Goal: Information Seeking & Learning: Check status

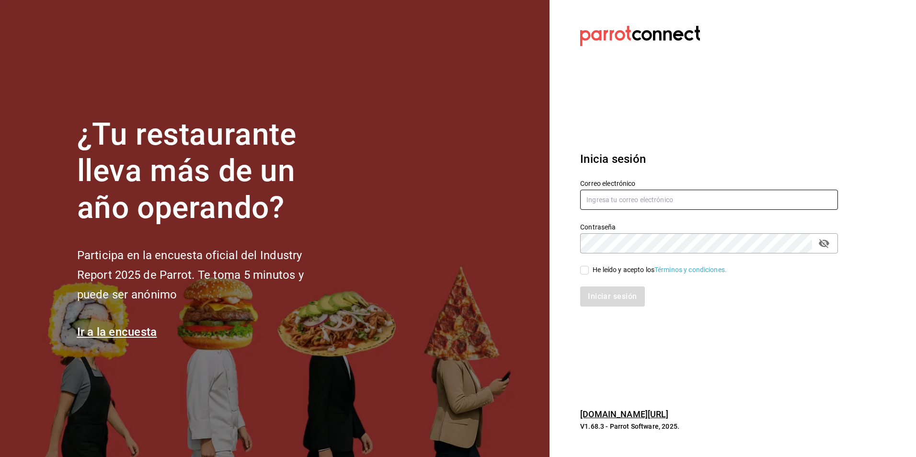
type input "[EMAIL_ADDRESS][DOMAIN_NAME]"
click at [586, 266] on input "He leído y acepto los Términos y condiciones." at bounding box center [584, 270] width 9 height 9
checkbox input "true"
click at [600, 296] on button "Iniciar sesión" at bounding box center [612, 297] width 65 height 20
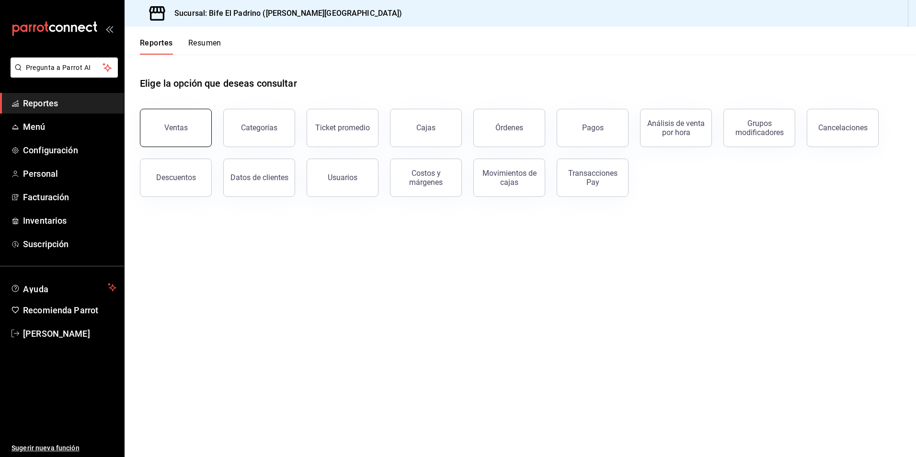
click at [189, 122] on button "Ventas" at bounding box center [176, 128] width 72 height 38
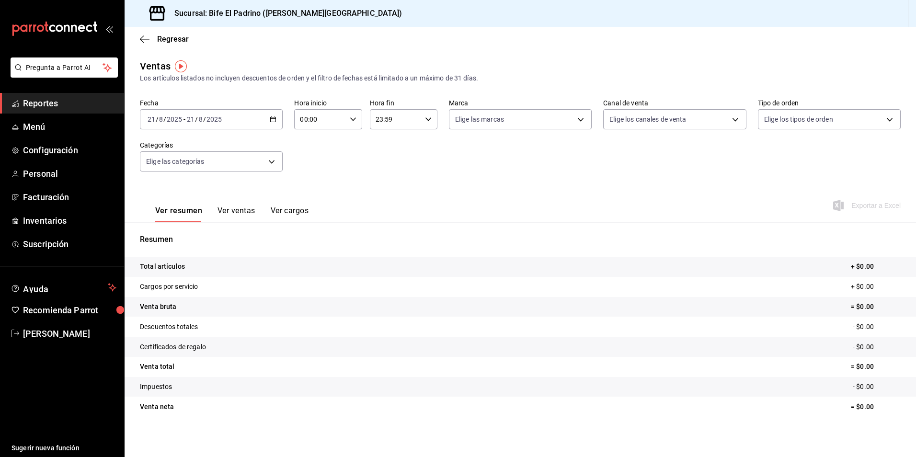
click at [270, 121] on icon "button" at bounding box center [273, 119] width 7 height 7
click at [184, 176] on li "Ayer" at bounding box center [185, 170] width 90 height 22
click at [425, 123] on div "23:59 Hora fin" at bounding box center [404, 119] width 68 height 20
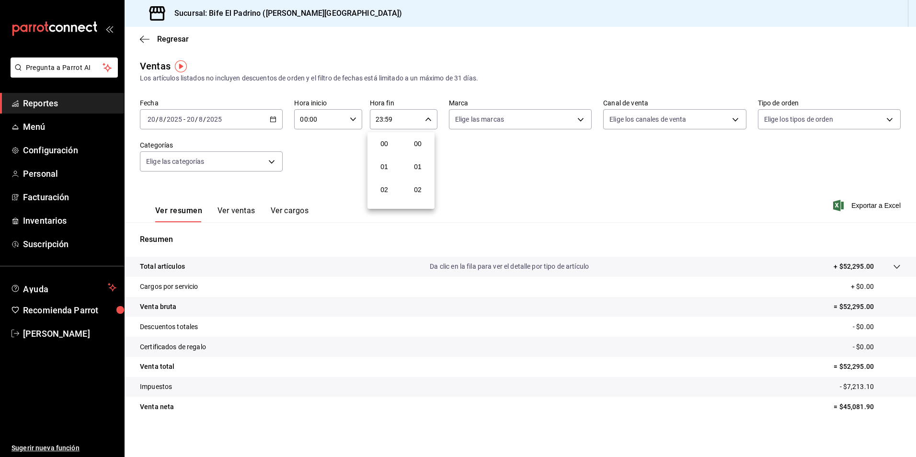
scroll to position [1303, 0]
click at [386, 153] on span "21" at bounding box center [384, 152] width 18 height 8
type input "21:59"
click at [390, 139] on span "17" at bounding box center [384, 136] width 18 height 8
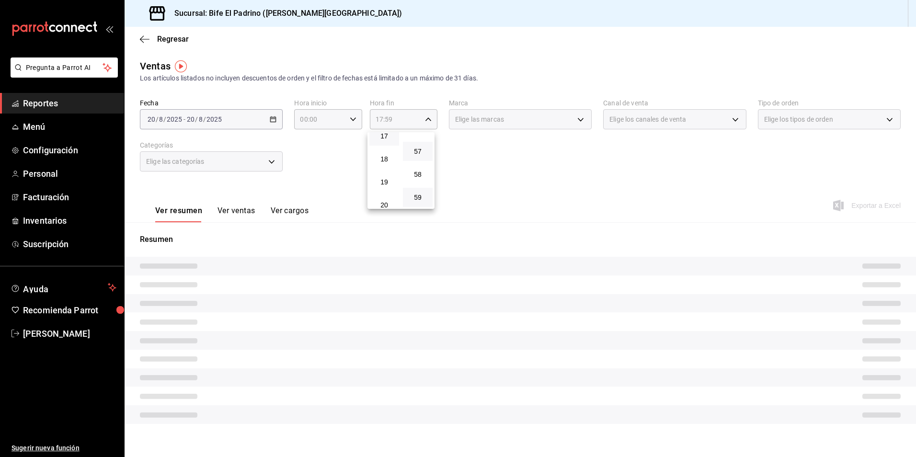
click at [419, 154] on span "57" at bounding box center [418, 152] width 18 height 8
type input "17:57"
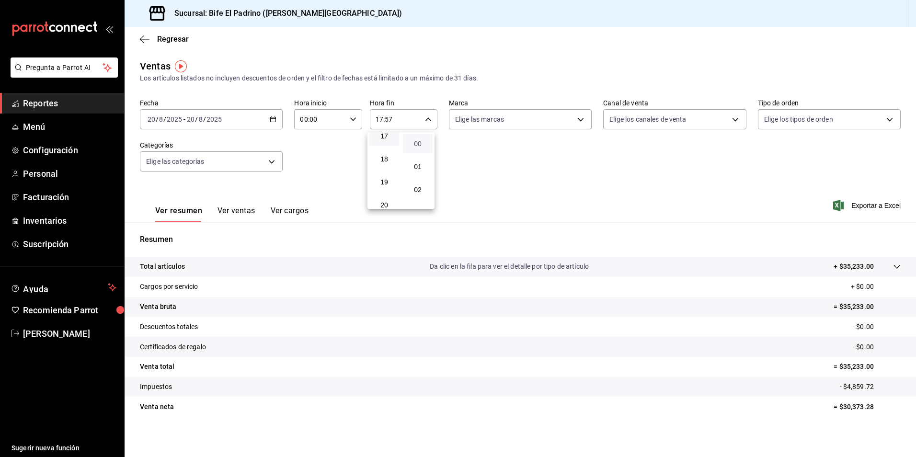
click at [415, 144] on span "00" at bounding box center [418, 144] width 18 height 8
type input "17:00"
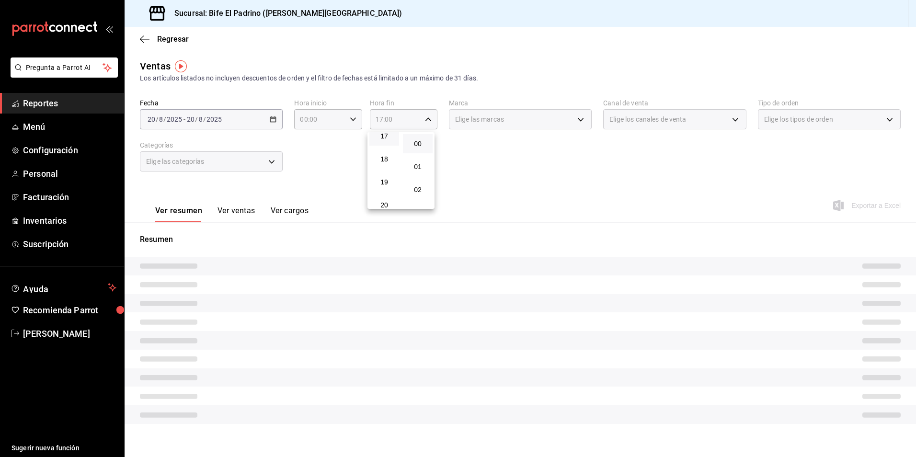
click at [528, 174] on div at bounding box center [458, 228] width 916 height 457
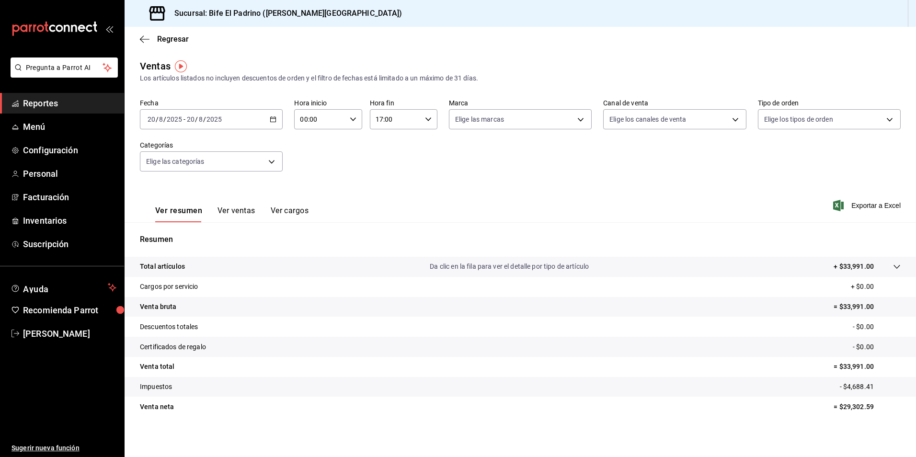
click at [180, 268] on p "Total artículos" at bounding box center [162, 267] width 45 height 10
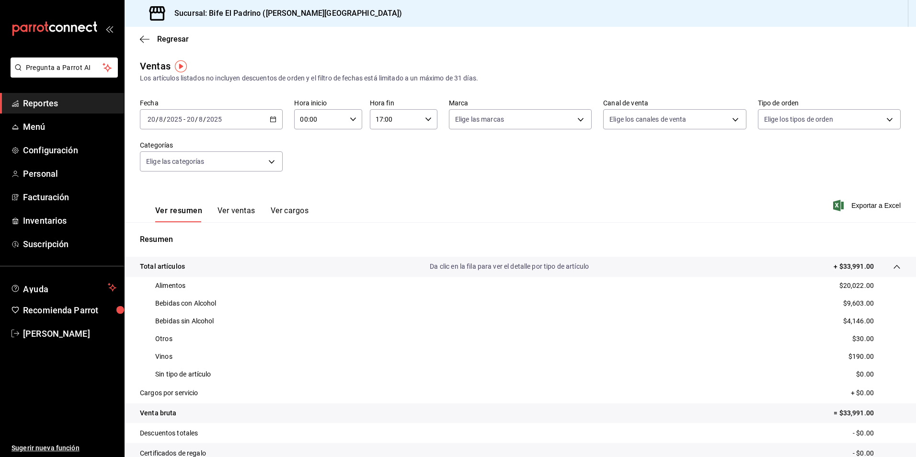
drag, startPoint x: 396, startPoint y: 164, endPoint x: 389, endPoint y: 158, distance: 9.5
click at [392, 159] on div "Fecha 2025-08-20 20 / 8 / 2025 - 2025-08-20 20 / 8 / 2025 Hora inicio 00:00 Hor…" at bounding box center [520, 141] width 761 height 84
click at [351, 115] on div "00:00 Hora inicio" at bounding box center [328, 119] width 68 height 20
click at [310, 194] on button "02" at bounding box center [310, 189] width 30 height 19
type input "02:00"
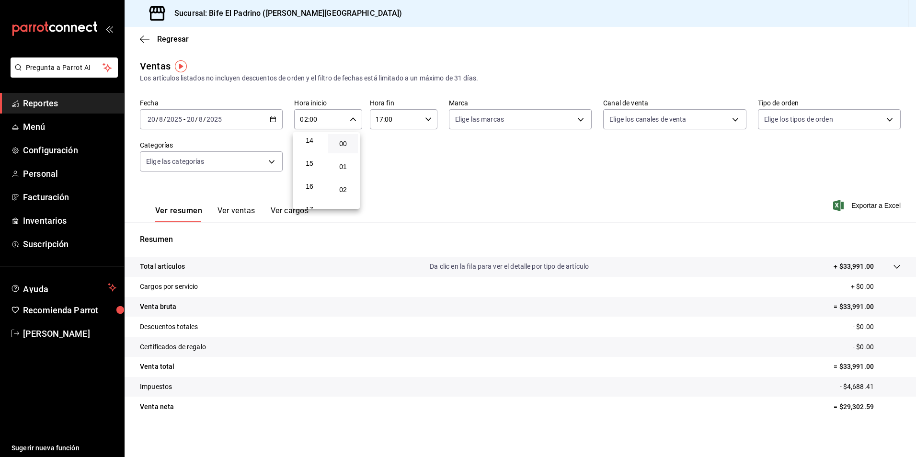
scroll to position [326, 0]
click at [312, 206] on span "17" at bounding box center [309, 209] width 18 height 8
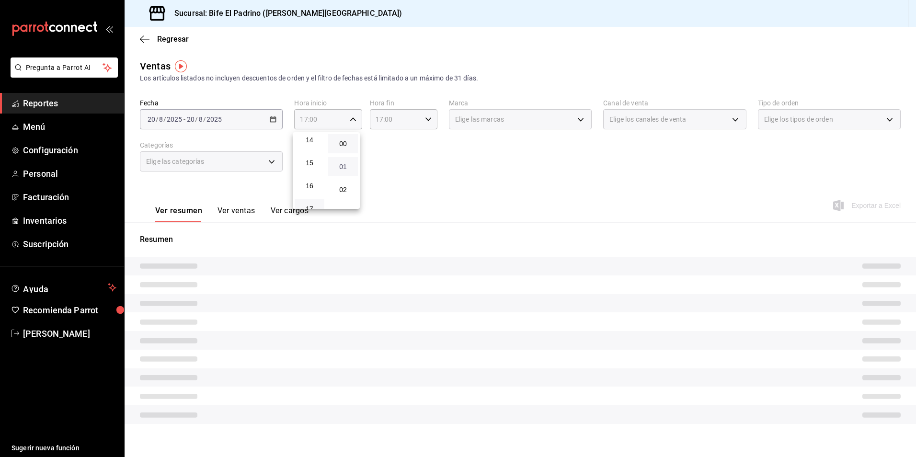
click at [349, 167] on span "01" at bounding box center [343, 167] width 18 height 8
type input "17:01"
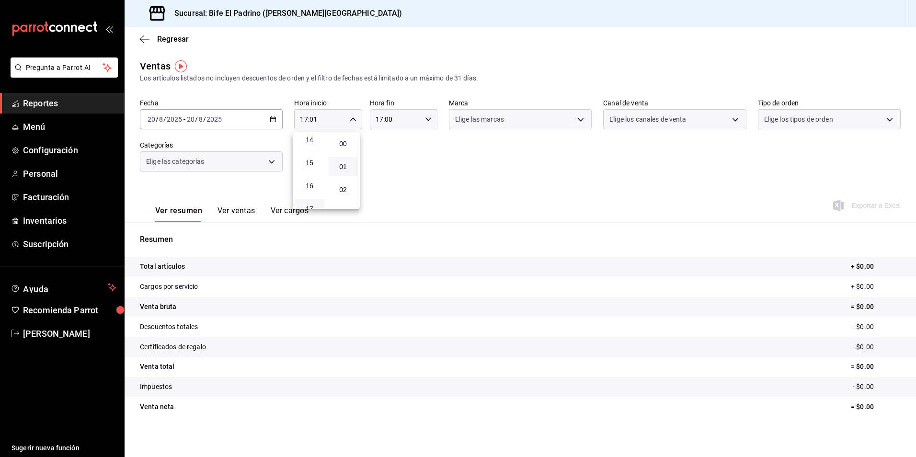
click at [402, 151] on div at bounding box center [458, 228] width 916 height 457
click at [425, 120] on \(Stroke\) "button" at bounding box center [428, 118] width 6 height 3
click at [387, 191] on span "19" at bounding box center [384, 190] width 18 height 8
type input "19:00"
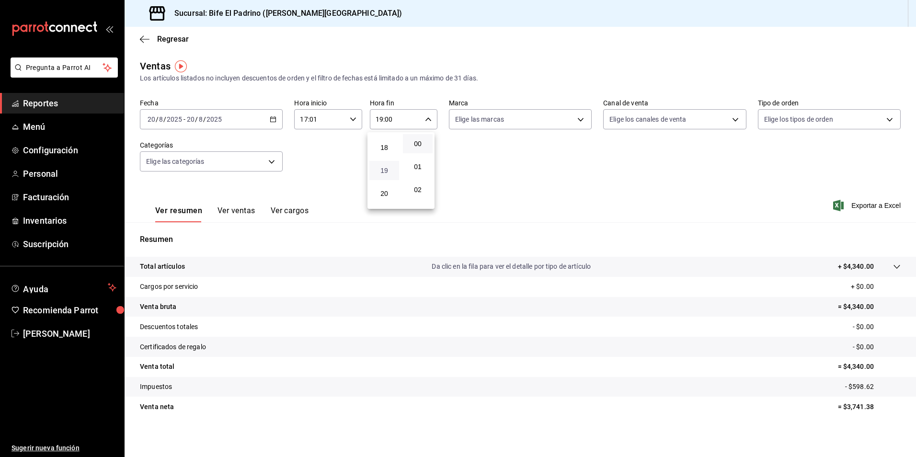
scroll to position [475, 0]
click at [393, 199] on span "23" at bounding box center [384, 198] width 18 height 8
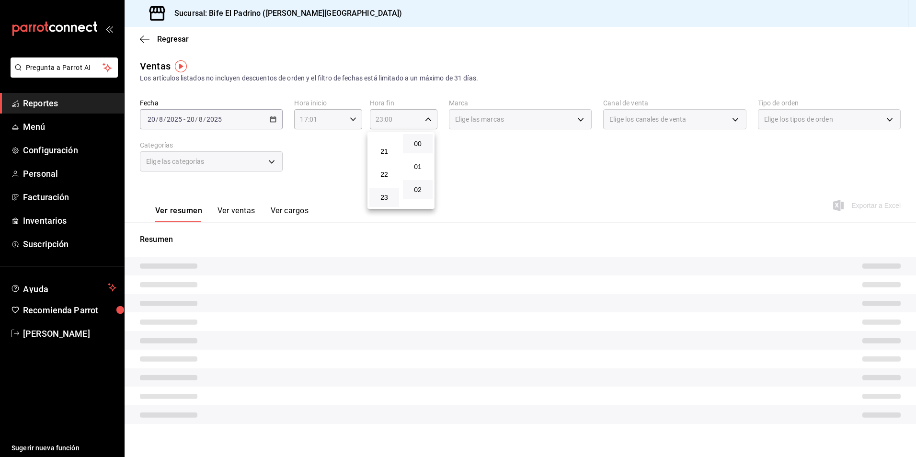
click at [408, 192] on button "02" at bounding box center [418, 189] width 30 height 19
type input "23:02"
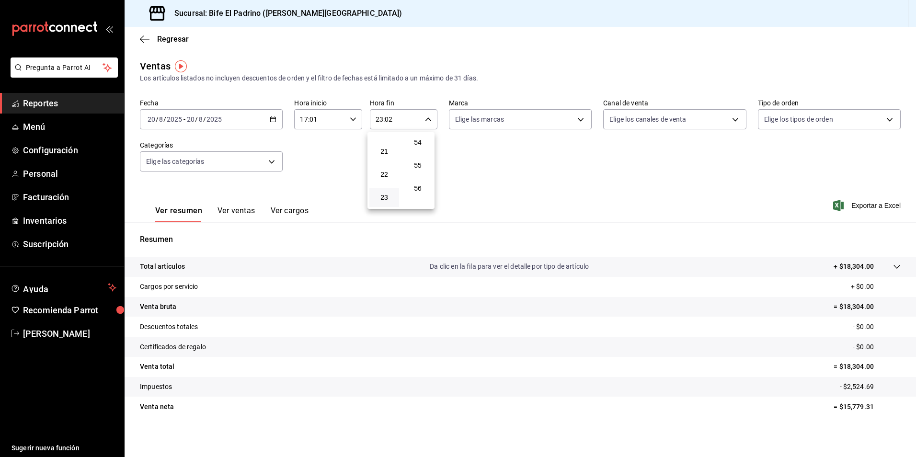
scroll to position [1303, 0]
click at [410, 192] on button "59" at bounding box center [418, 197] width 30 height 19
type input "23:59"
click at [498, 172] on div at bounding box center [458, 228] width 916 height 457
click at [172, 267] on p "Total artículos" at bounding box center [162, 267] width 45 height 10
